Goal: Information Seeking & Learning: Learn about a topic

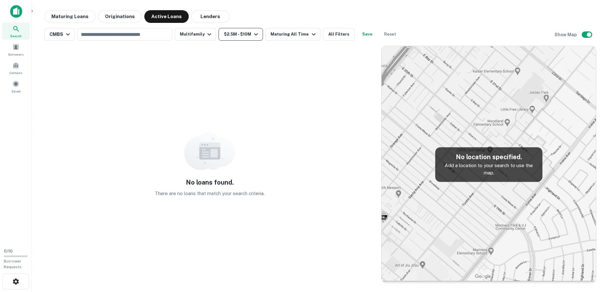
click at [247, 36] on button "$2.5M - $10M" at bounding box center [241, 34] width 44 height 13
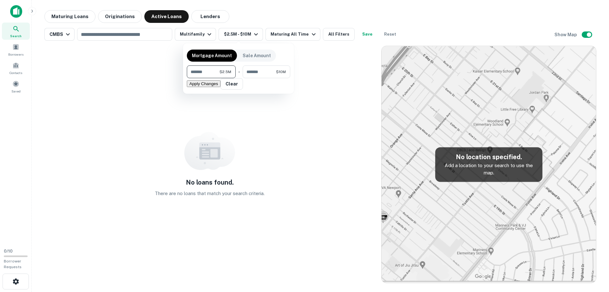
click at [299, 11] on div at bounding box center [304, 146] width 609 height 292
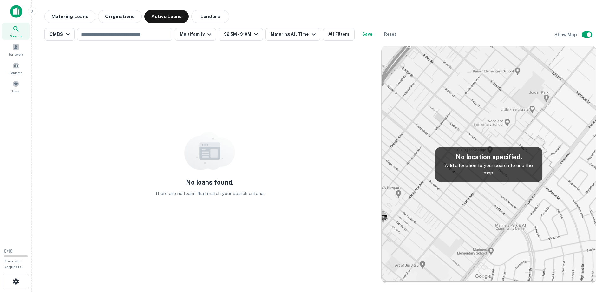
click at [303, 34] on div "Maturing All Time" at bounding box center [294, 34] width 47 height 8
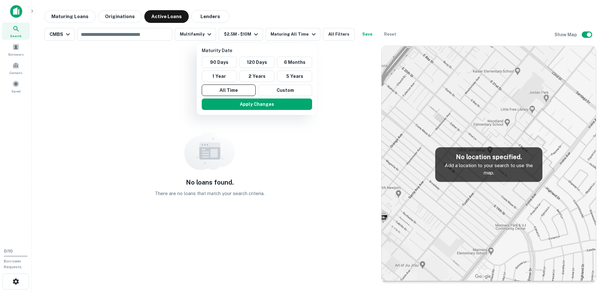
drag, startPoint x: 323, startPoint y: 82, endPoint x: 221, endPoint y: 24, distance: 117.7
click at [323, 82] on div at bounding box center [304, 146] width 609 height 292
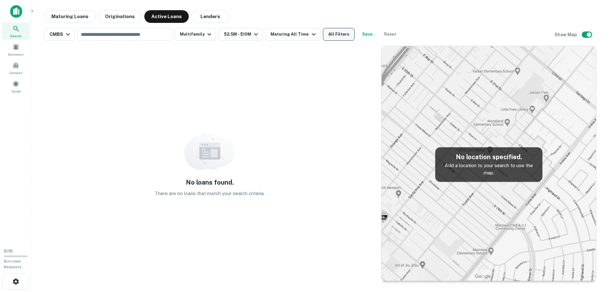
click at [342, 35] on button "All Filters" at bounding box center [339, 34] width 32 height 13
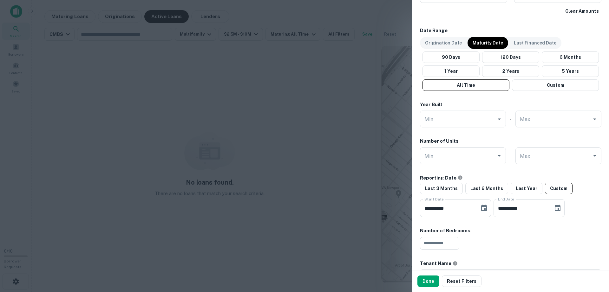
scroll to position [381, 0]
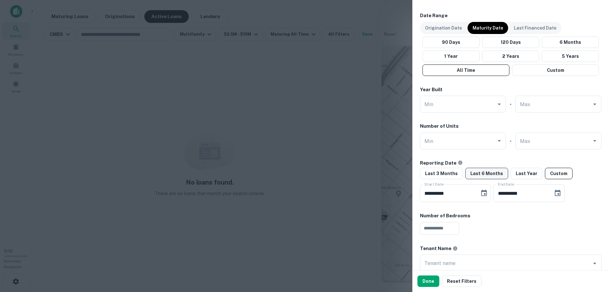
click at [477, 174] on button "Last 6 Months" at bounding box center [486, 173] width 43 height 11
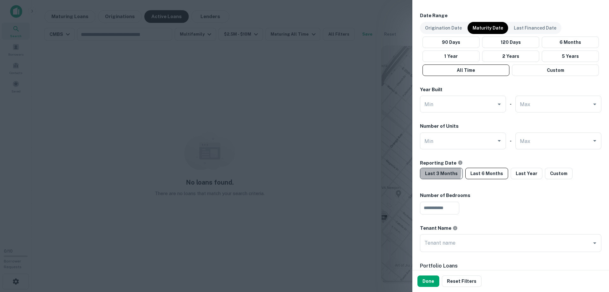
click at [435, 172] on button "Last 3 Months" at bounding box center [441, 173] width 43 height 11
click at [437, 278] on button "Done" at bounding box center [429, 280] width 22 height 11
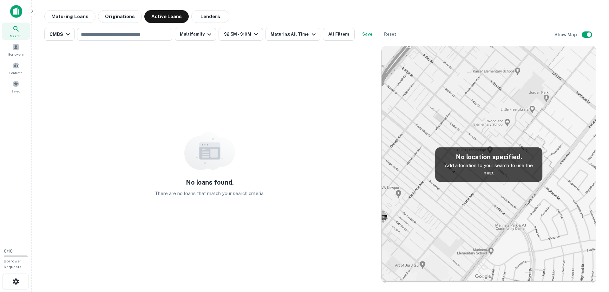
drag, startPoint x: 214, startPoint y: 110, endPoint x: 233, endPoint y: 80, distance: 35.4
click at [214, 109] on div "No loans found. There are no loans that match your search criteria." at bounding box center [209, 164] width 331 height 237
click at [380, 33] on button "Reset" at bounding box center [390, 34] width 20 height 13
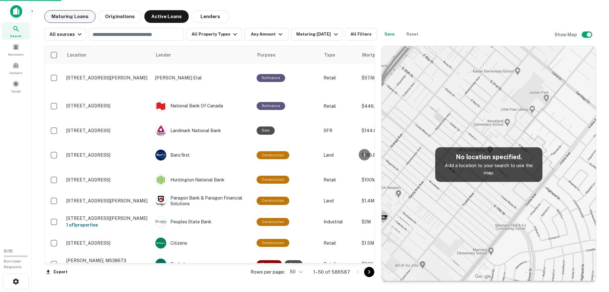
click at [70, 15] on button "Maturing Loans" at bounding box center [69, 16] width 51 height 13
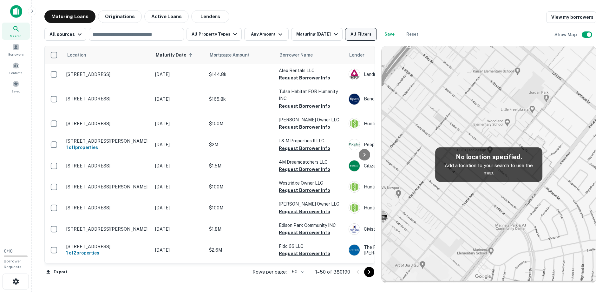
click at [356, 33] on button "All Filters" at bounding box center [361, 34] width 32 height 13
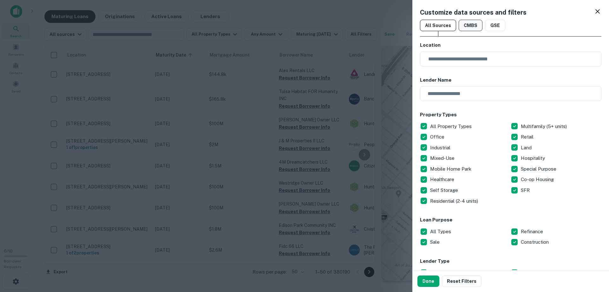
click at [473, 24] on button "CMBS" at bounding box center [471, 25] width 24 height 11
click at [432, 124] on p "All Property Types" at bounding box center [451, 126] width 43 height 8
click at [534, 128] on p "Multifamily (5+ units)" at bounding box center [544, 126] width 47 height 8
click at [431, 279] on button "Done" at bounding box center [429, 280] width 22 height 11
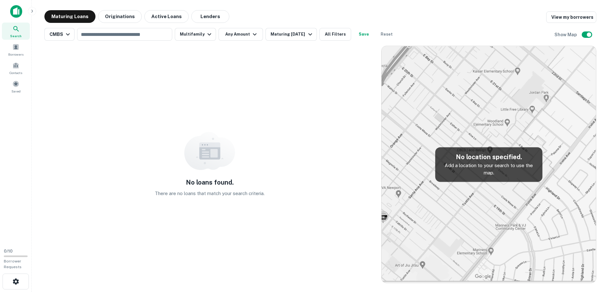
click at [230, 99] on div "No loans found. There are no loans that match your search criteria." at bounding box center [209, 164] width 331 height 237
click at [292, 36] on div "Maturing [DATE]" at bounding box center [292, 34] width 43 height 8
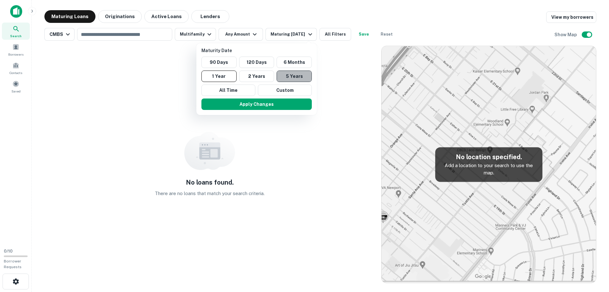
click at [289, 76] on button "5 Years" at bounding box center [294, 75] width 35 height 11
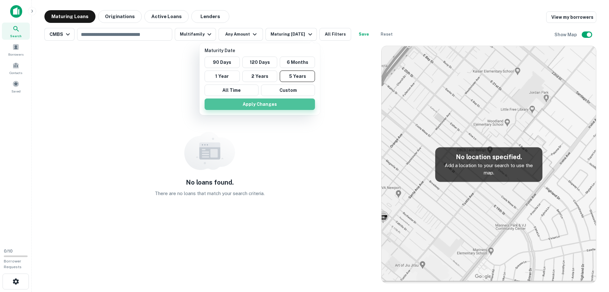
click at [280, 104] on button "Apply Changes" at bounding box center [260, 103] width 110 height 11
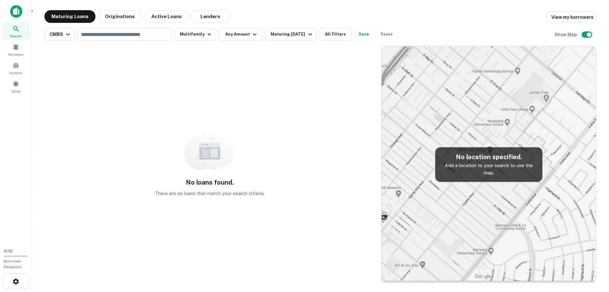
drag, startPoint x: 411, startPoint y: 12, endPoint x: 408, endPoint y: 3, distance: 9.6
click at [411, 13] on div "Maturing Loans Originations Active Loans Lenders View my borrowers" at bounding box center [320, 16] width 552 height 13
